Goal: Entertainment & Leisure: Consume media (video, audio)

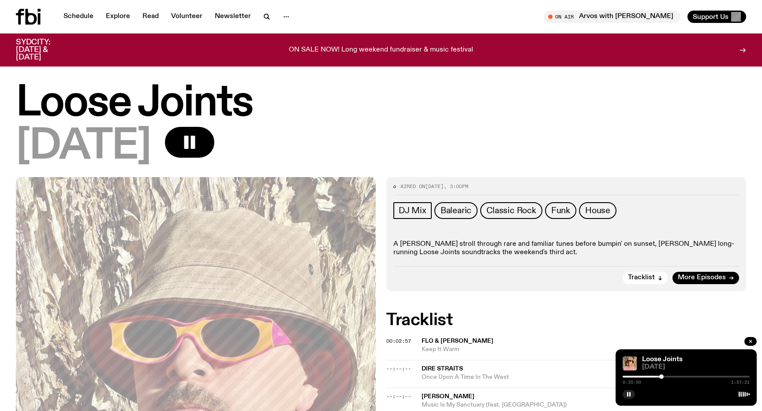
click at [71, 9] on div "Schedule Explore Read Volunteer Newsletter" at bounding box center [197, 17] width 362 height 16
click at [65, 16] on link "Schedule" at bounding box center [78, 17] width 41 height 12
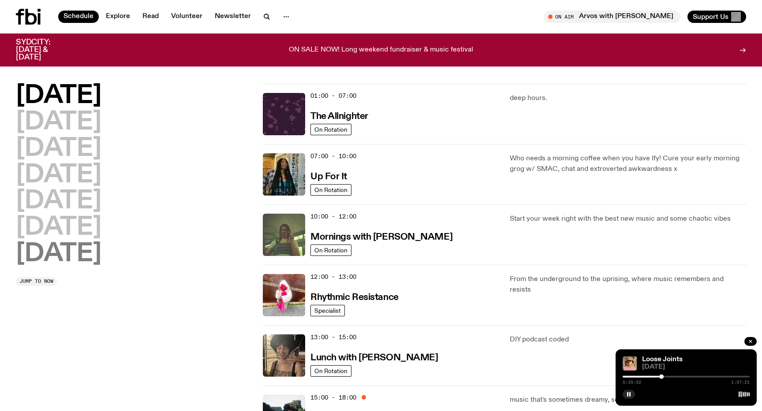
click at [93, 245] on h2 "[DATE]" at bounding box center [59, 254] width 86 height 25
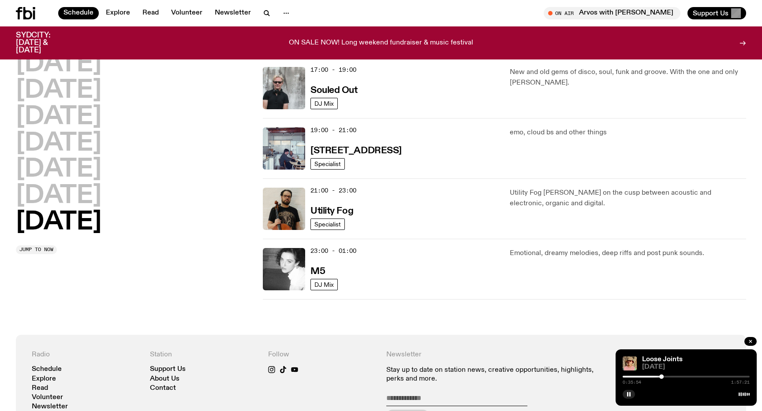
scroll to position [534, 0]
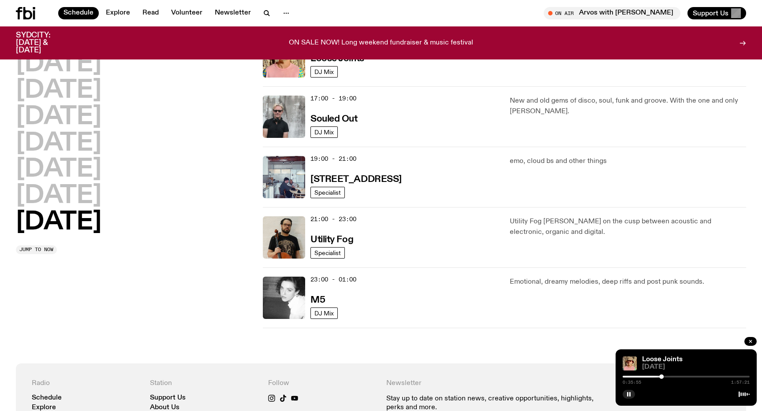
click at [400, 116] on div "17:00 - 19:00 Souled Out" at bounding box center [404, 117] width 189 height 42
click at [339, 118] on h3 "Souled Out" at bounding box center [333, 119] width 47 height 9
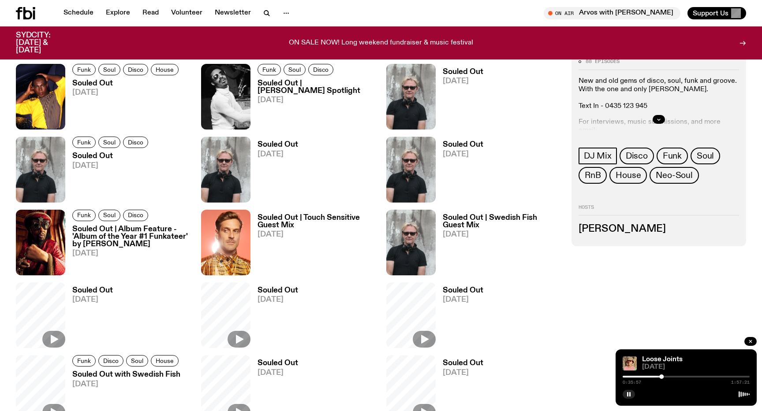
scroll to position [463, 0]
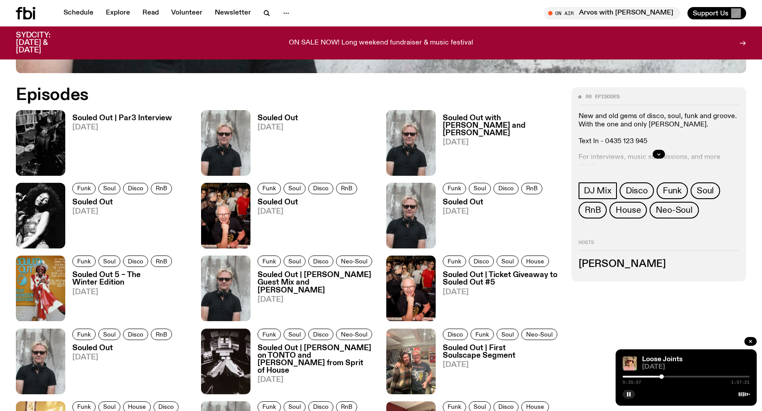
click at [85, 120] on h3 "Souled Out | Par3 Interview" at bounding box center [122, 118] width 100 height 7
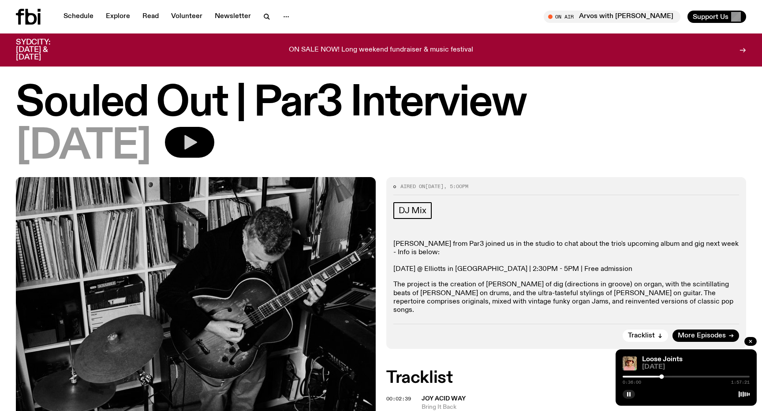
click at [198, 142] on icon "button" at bounding box center [190, 143] width 18 height 18
click at [650, 363] on link "Souled Out | Par3 Interview" at bounding box center [685, 359] width 86 height 7
click at [631, 378] on div "0:00:00 1:57:21" at bounding box center [686, 379] width 127 height 11
click at [625, 377] on div at bounding box center [622, 377] width 4 height 4
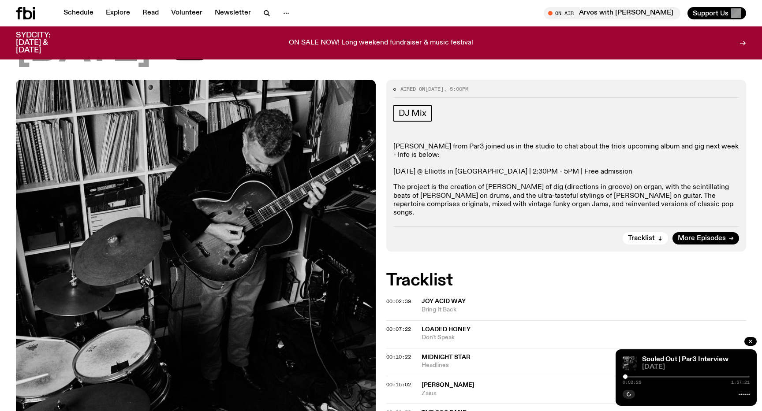
scroll to position [90, 0]
